Goal: Task Accomplishment & Management: Manage account settings

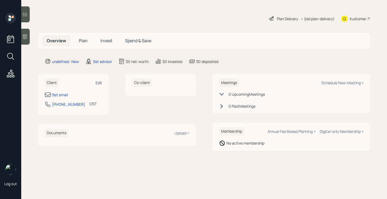
click at [99, 82] on div "Edit" at bounding box center [99, 82] width 7 height 5
select select "America/[GEOGRAPHIC_DATA]"
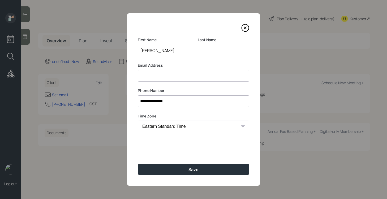
type input "[PERSON_NAME]"
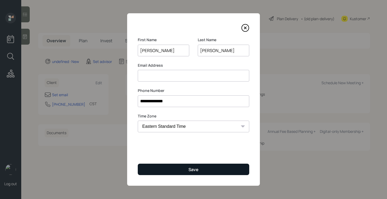
type input "[PERSON_NAME]"
click at [161, 167] on button "Save" at bounding box center [193, 168] width 111 height 11
